Goal: Register for event/course

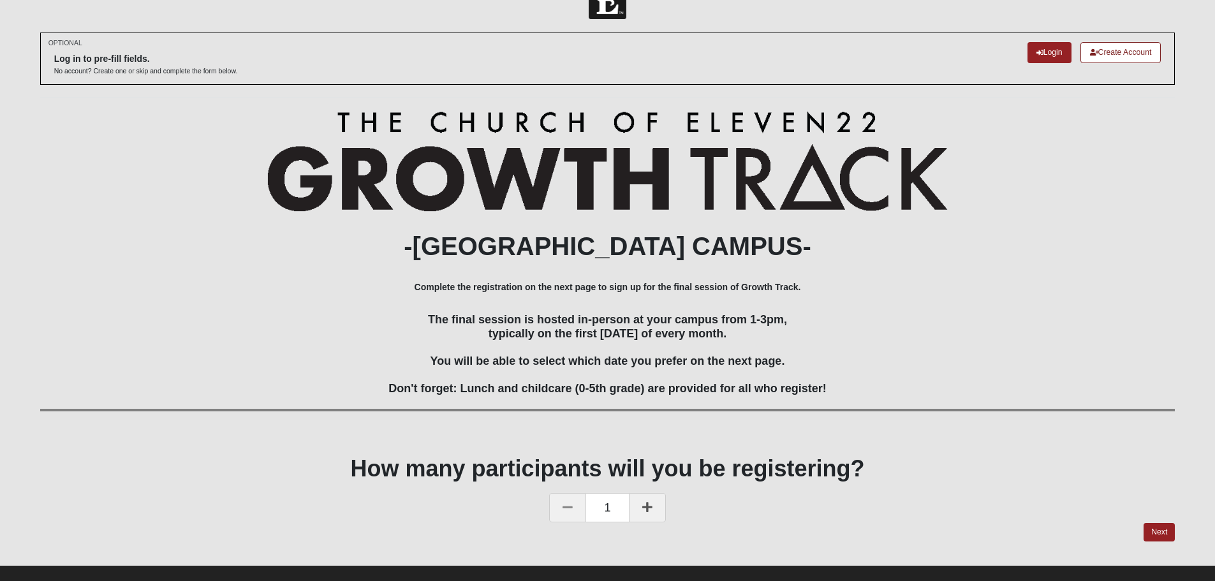
scroll to position [53, 0]
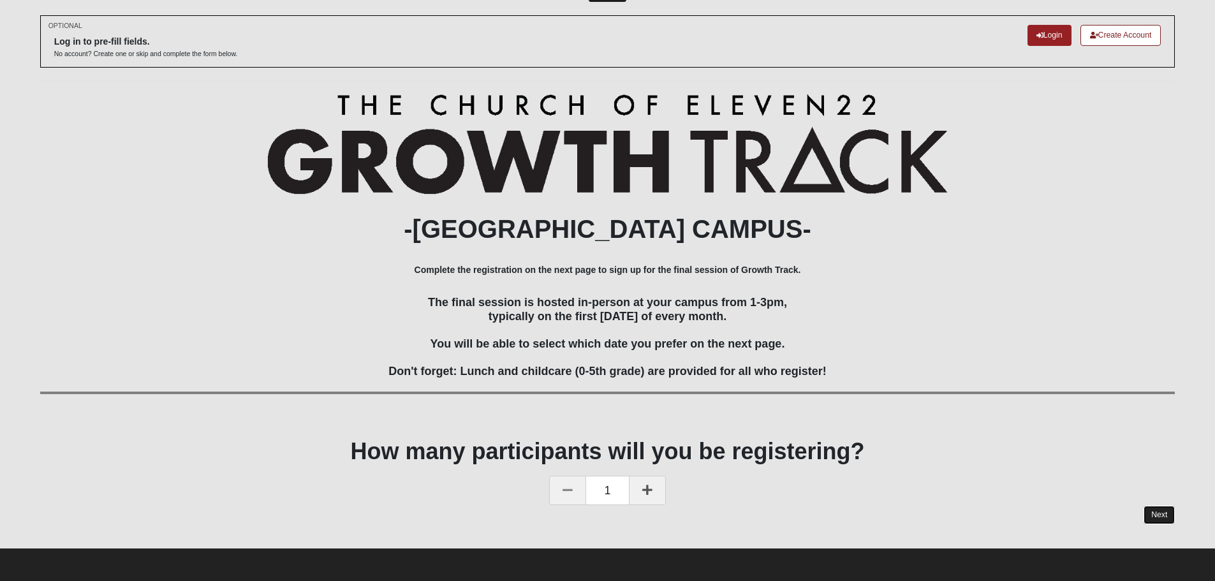
click at [1165, 513] on link "Next" at bounding box center [1159, 515] width 31 height 18
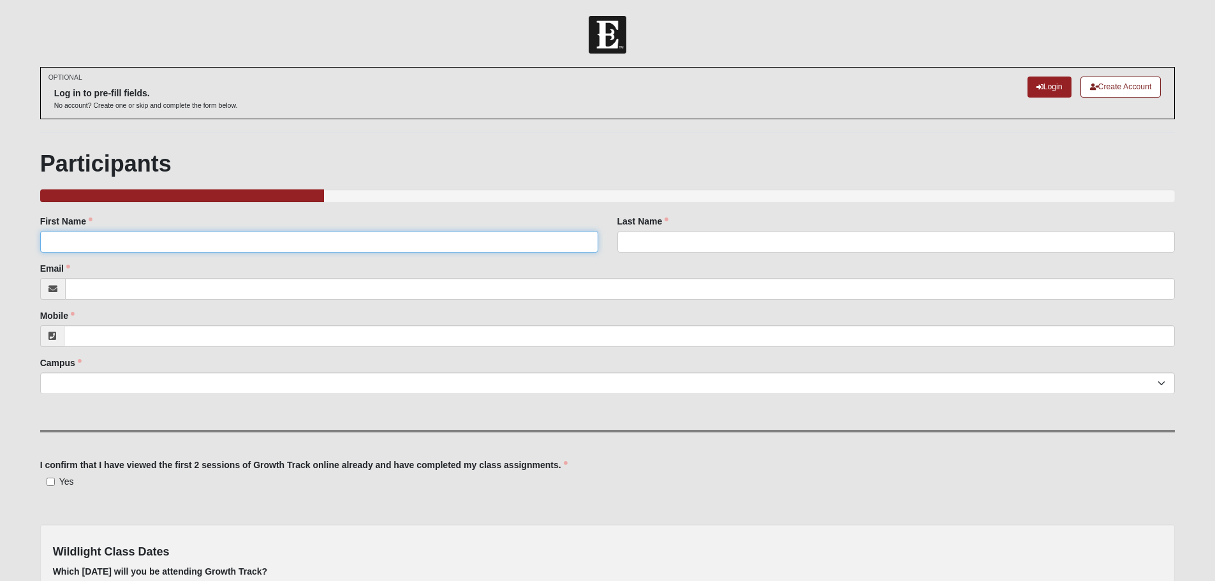
click at [336, 247] on input "First Name" at bounding box center [319, 242] width 558 height 22
type input "[PERSON_NAME]"
type input "Powers"
type input "[EMAIL_ADDRESS][DOMAIN_NAME]"
type input "[PHONE_NUMBER]"
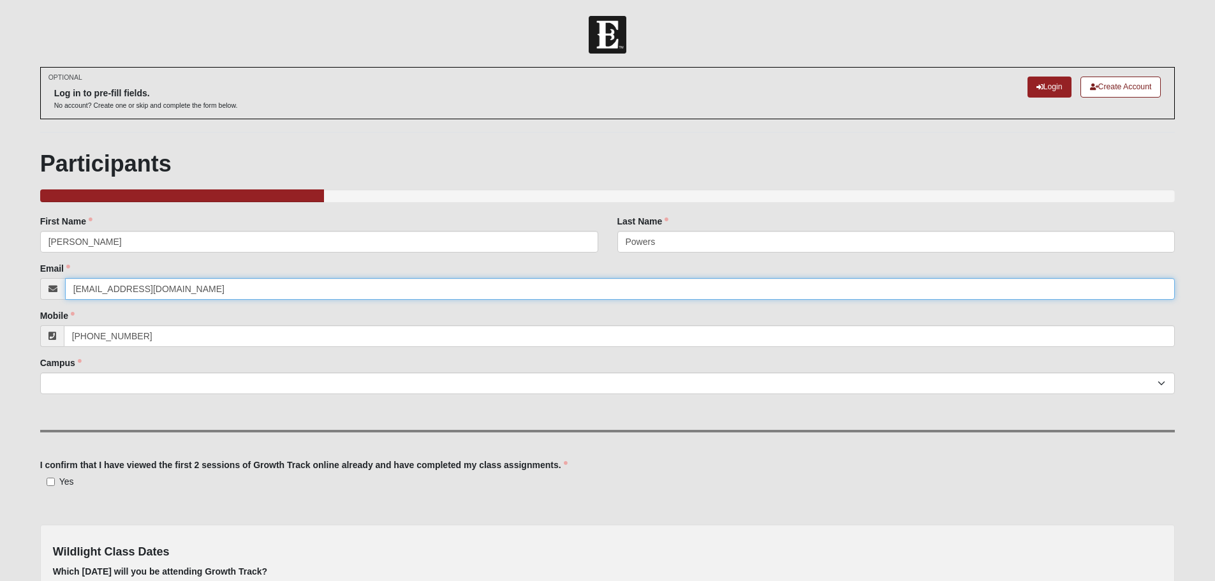
click at [238, 289] on input "[EMAIL_ADDRESS][DOMAIN_NAME]" at bounding box center [620, 289] width 1110 height 22
drag, startPoint x: 223, startPoint y: 298, endPoint x: 17, endPoint y: 302, distance: 205.4
click at [17, 302] on form "Log In Wildlight Growth Track 2025 Events Wildlight Growth Track 2025 Error OPT…" at bounding box center [607, 375] width 1215 height 718
type input "[EMAIL_ADDRESS][DOMAIN_NAME]"
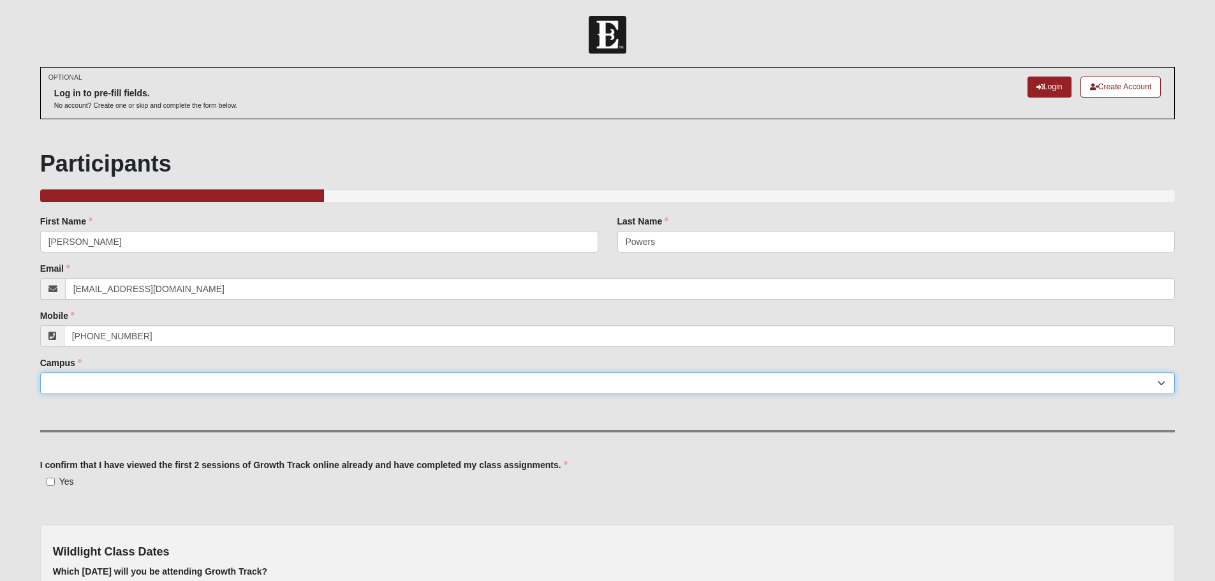
click at [212, 385] on select "Arlington Baymeadows Eleven22 Online [PERSON_NAME][GEOGRAPHIC_DATA] Jesup [GEOG…" at bounding box center [607, 383] width 1135 height 22
select select "17"
click at [40, 372] on select "Arlington Baymeadows Eleven22 Online [PERSON_NAME][GEOGRAPHIC_DATA] Jesup [GEOG…" at bounding box center [607, 383] width 1135 height 22
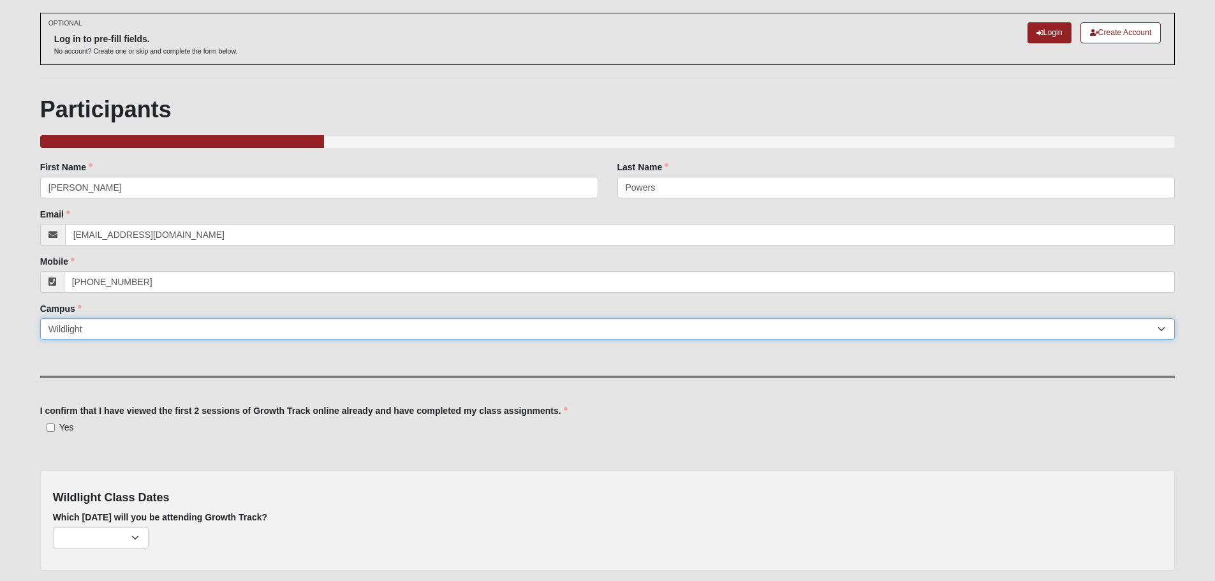
scroll to position [128, 0]
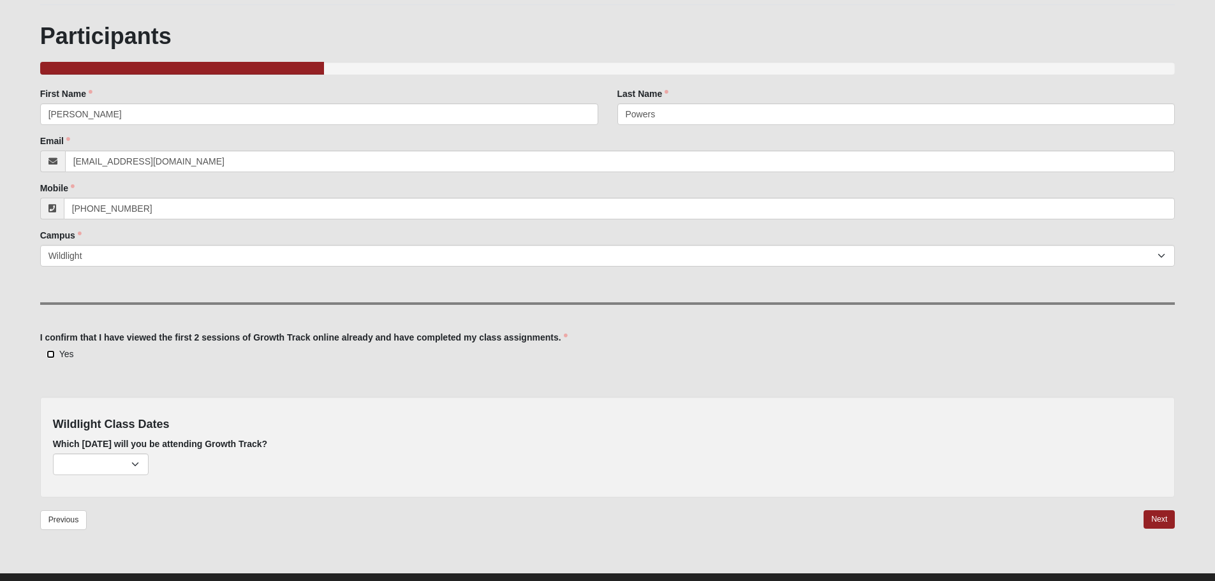
click at [52, 351] on input "Yes" at bounding box center [51, 354] width 8 height 8
checkbox input "true"
click at [84, 459] on select "[DATE] (none remaining) [DATE] (none remaining) [DATE] (none remaining) [DATE] …" at bounding box center [101, 464] width 96 height 22
select select "737"
click at [53, 453] on select "[DATE] (none remaining) [DATE] (none remaining) [DATE] (none remaining) [DATE] …" at bounding box center [101, 464] width 96 height 22
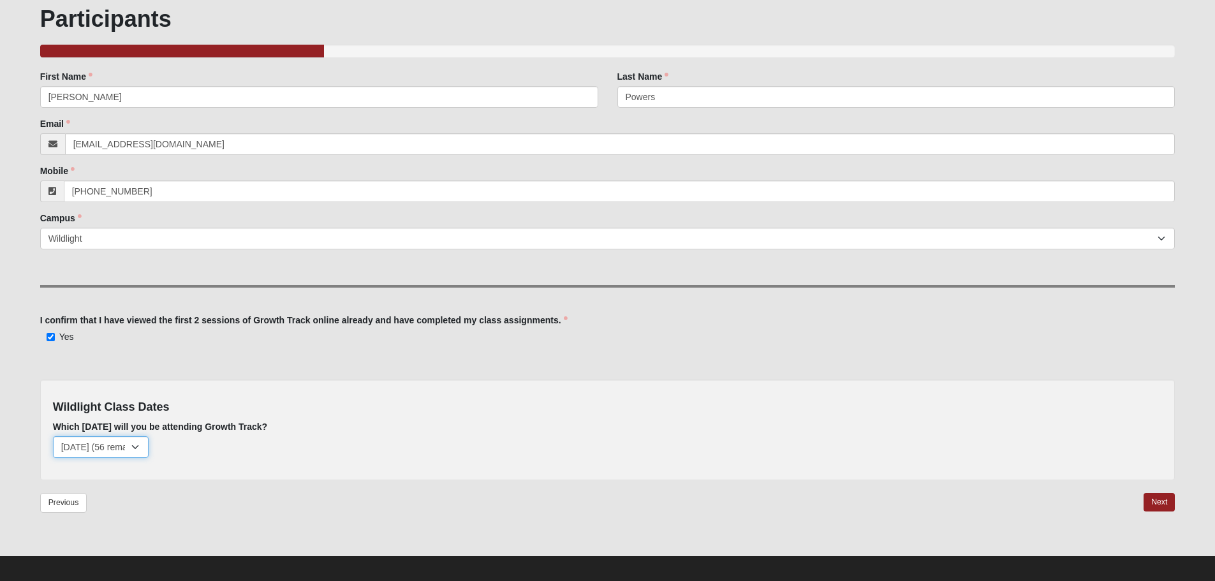
scroll to position [152, 0]
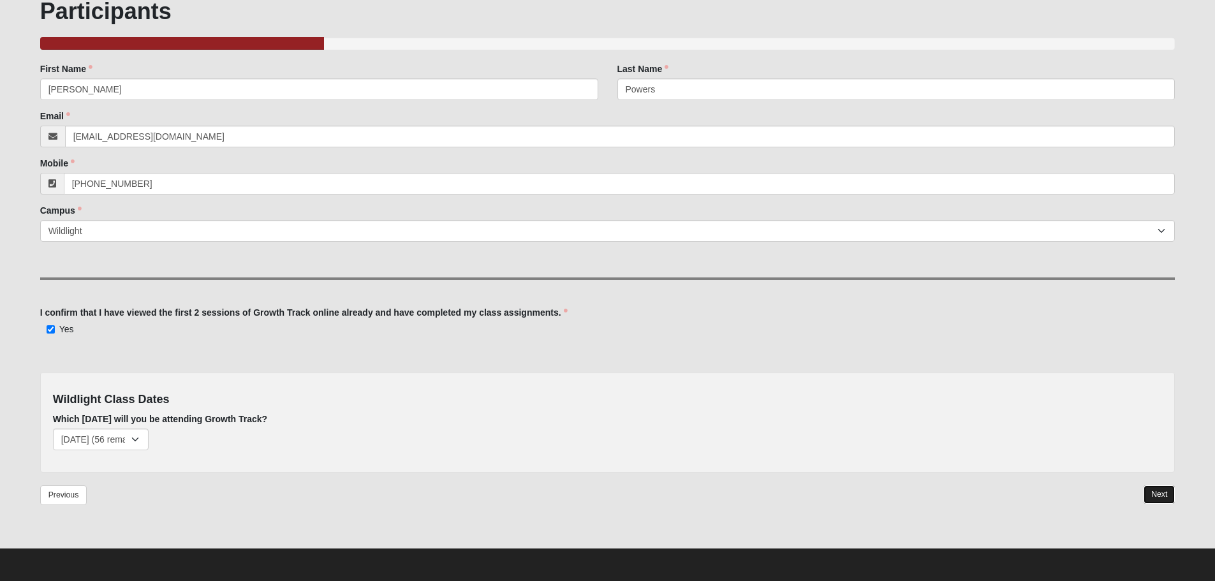
click at [1172, 492] on link "Next" at bounding box center [1159, 494] width 31 height 18
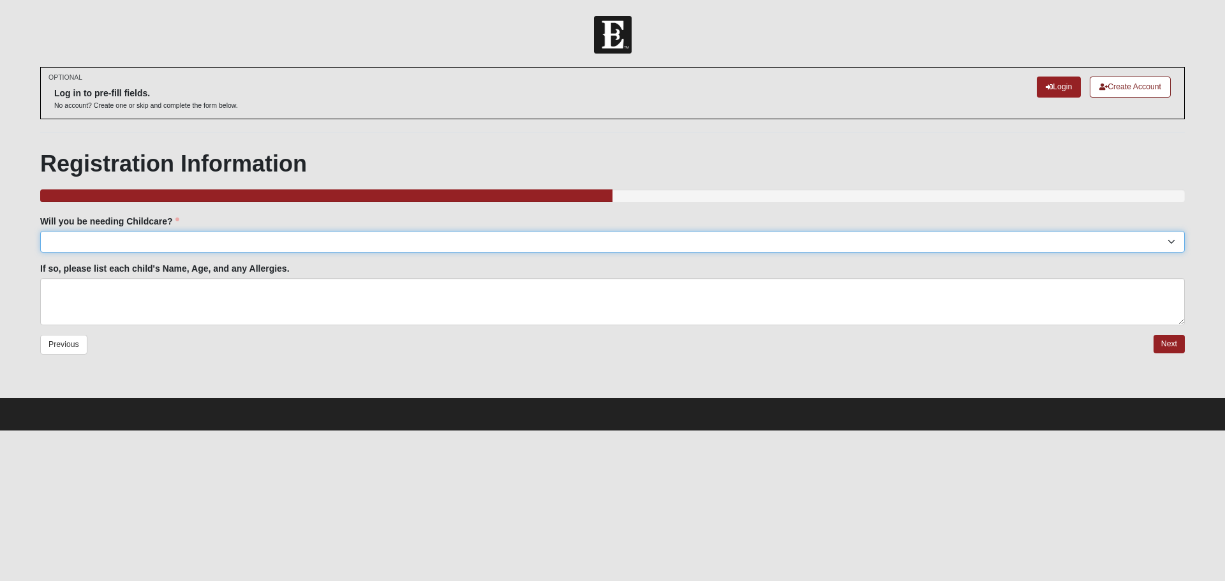
click at [207, 236] on select "Yes No" at bounding box center [612, 242] width 1144 height 22
select select "No"
click at [40, 231] on select "Yes No" at bounding box center [612, 242] width 1144 height 22
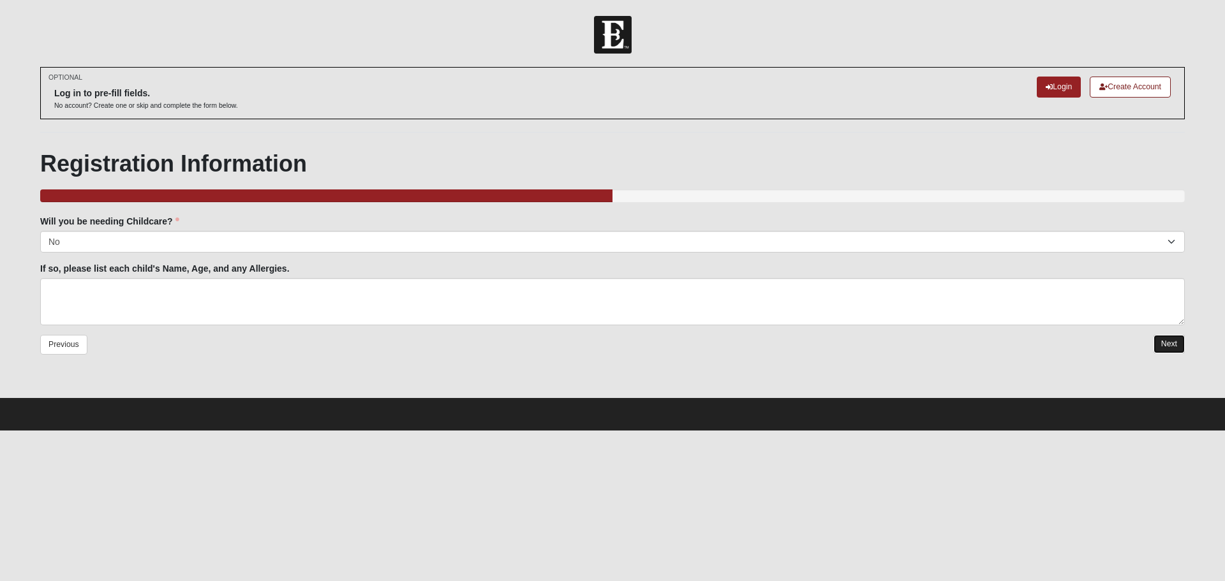
click at [1166, 346] on link "Next" at bounding box center [1168, 344] width 31 height 18
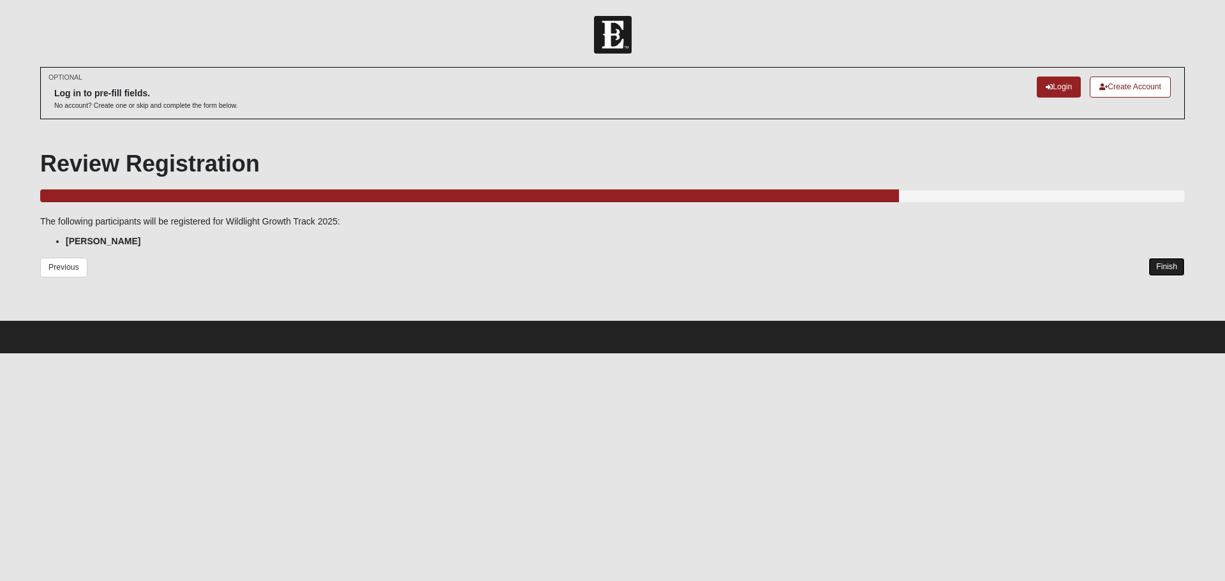
click at [1167, 265] on link "Finish" at bounding box center [1166, 267] width 36 height 18
